Goal: Entertainment & Leisure: Consume media (video, audio)

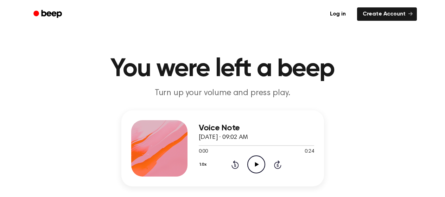
click at [254, 163] on icon "Play Audio" at bounding box center [256, 164] width 18 height 18
